Goal: Find specific page/section: Find specific page/section

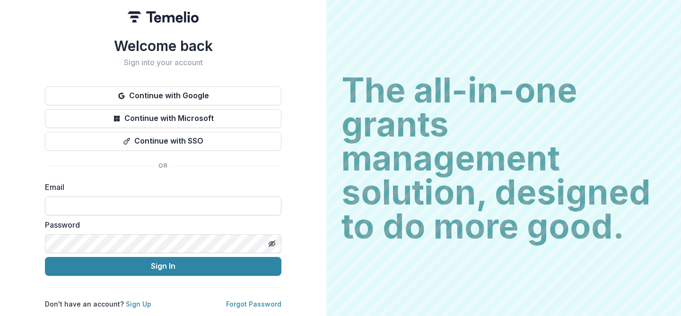
click at [130, 203] on input at bounding box center [163, 206] width 236 height 19
type input "**********"
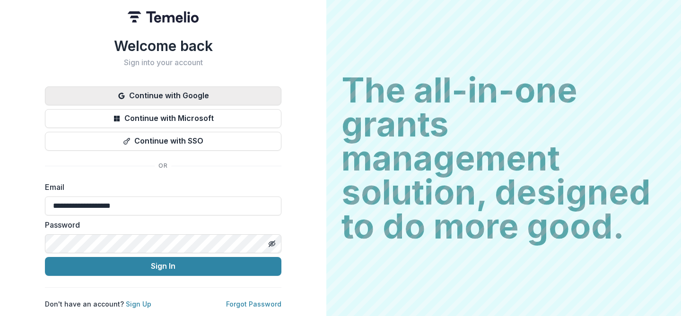
click at [164, 92] on button "Continue with Google" at bounding box center [163, 96] width 236 height 19
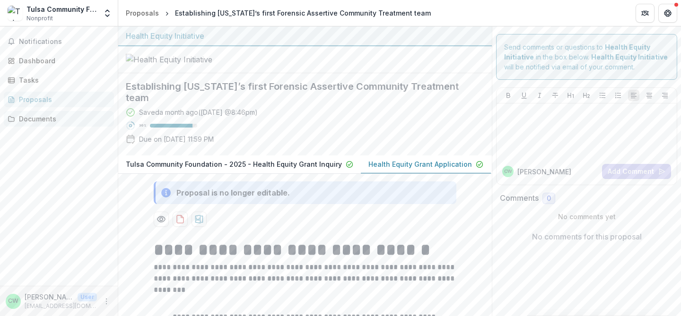
click at [29, 124] on link "Documents" at bounding box center [59, 119] width 110 height 16
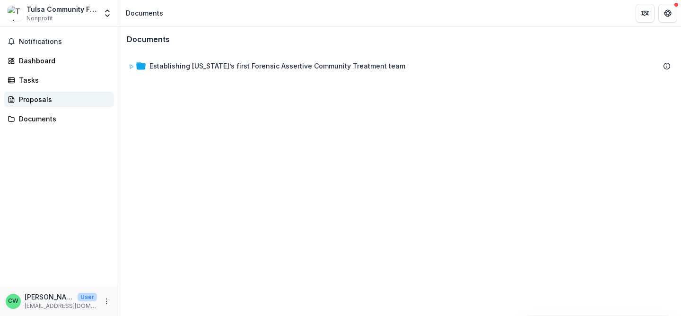
click at [32, 99] on div "Proposals" at bounding box center [62, 100] width 87 height 10
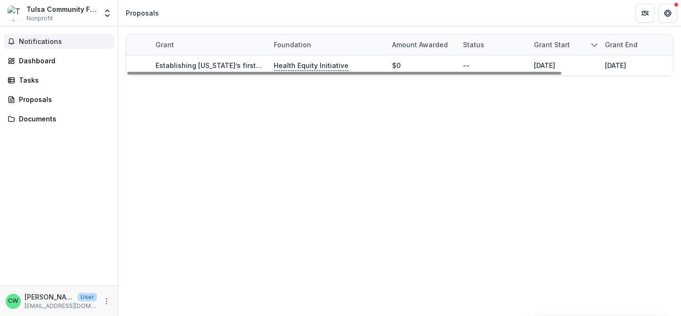
click at [37, 46] on button "Notifications" at bounding box center [59, 41] width 110 height 15
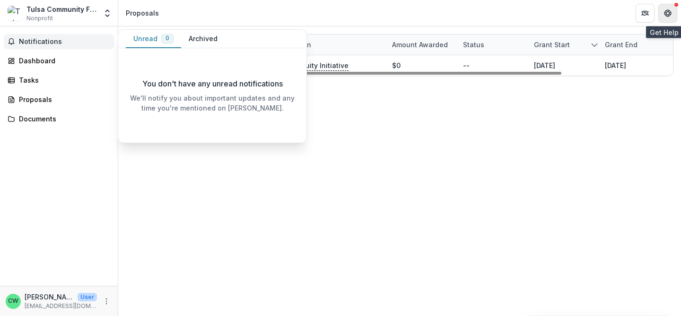
click at [670, 16] on icon "Get Help" at bounding box center [668, 13] width 8 height 8
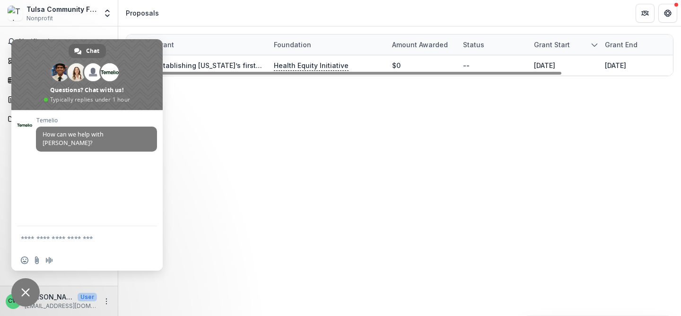
click at [246, 182] on div "Grant Foundation Amount awarded Status Grant start Grant end Due Date Report Du…" at bounding box center [399, 171] width 563 height 290
click at [295, 137] on div "Grant Foundation Amount awarded Status Grant start Grant end Due Date Report Du…" at bounding box center [399, 171] width 563 height 290
